Goal: Find specific page/section

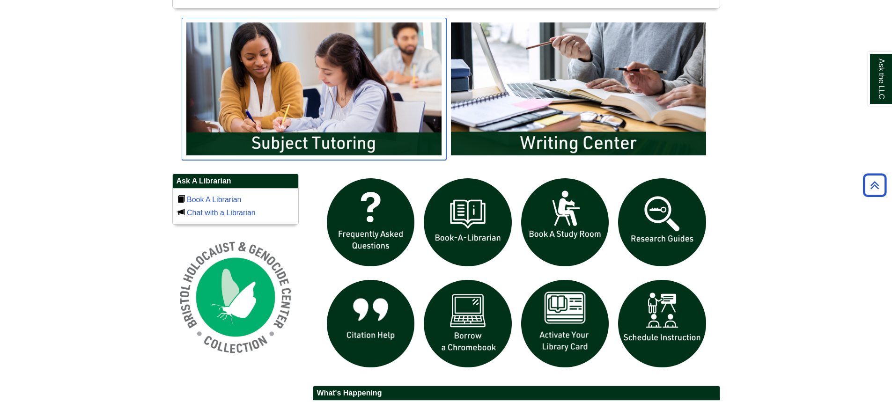
click at [355, 146] on img "slideshow" at bounding box center [314, 89] width 264 height 142
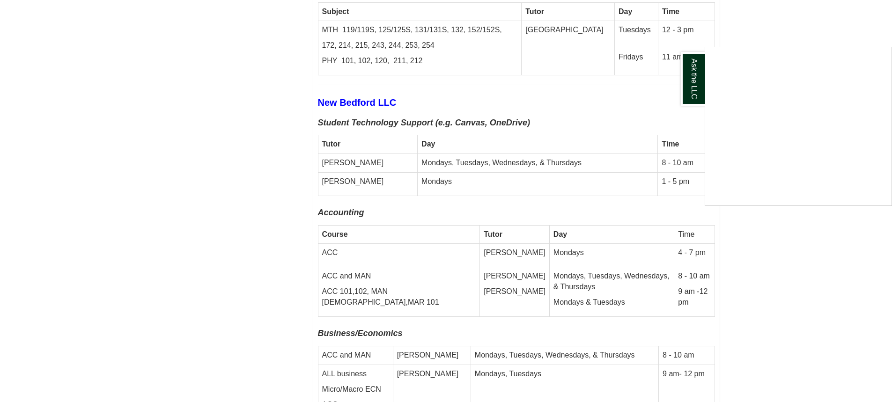
scroll to position [3605, 0]
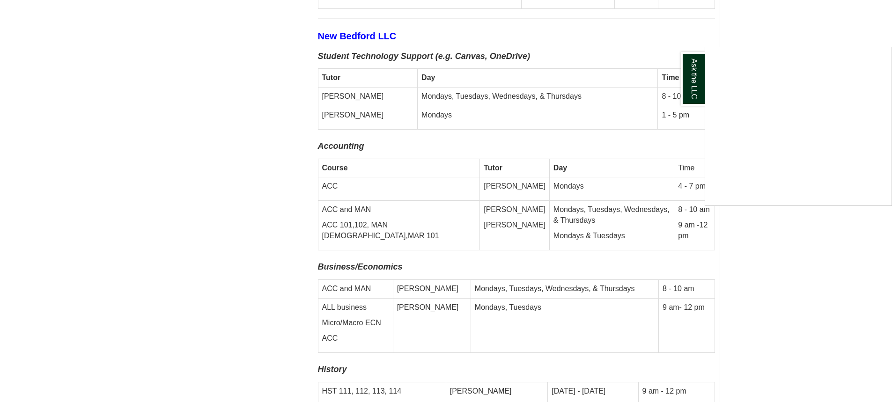
click at [600, 178] on div "Ask the LLC" at bounding box center [446, 201] width 892 height 402
click at [684, 220] on p "9 am -12 pm" at bounding box center [694, 231] width 32 height 22
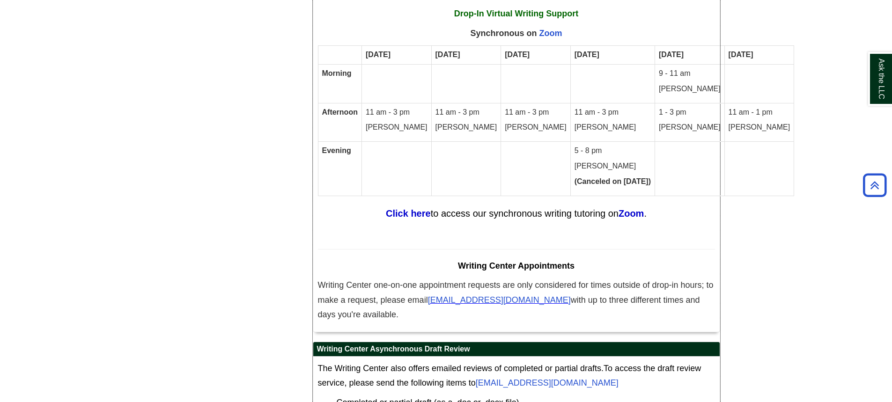
scroll to position [5906, 0]
